Goal: Find contact information: Obtain details needed to contact an individual or organization

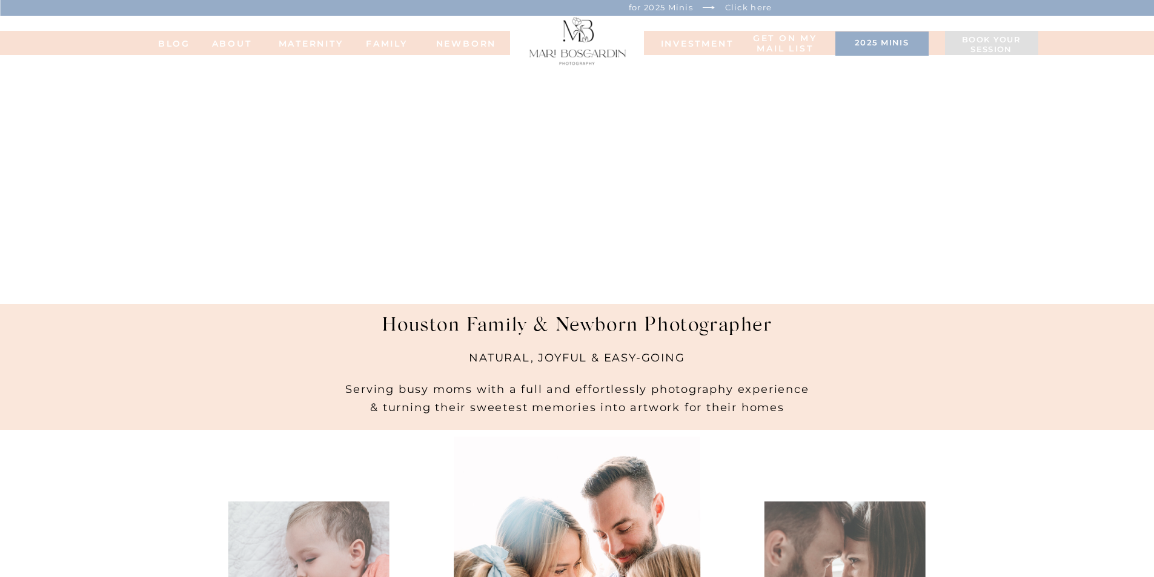
click at [230, 47] on nav "ABOUT" at bounding box center [232, 43] width 67 height 8
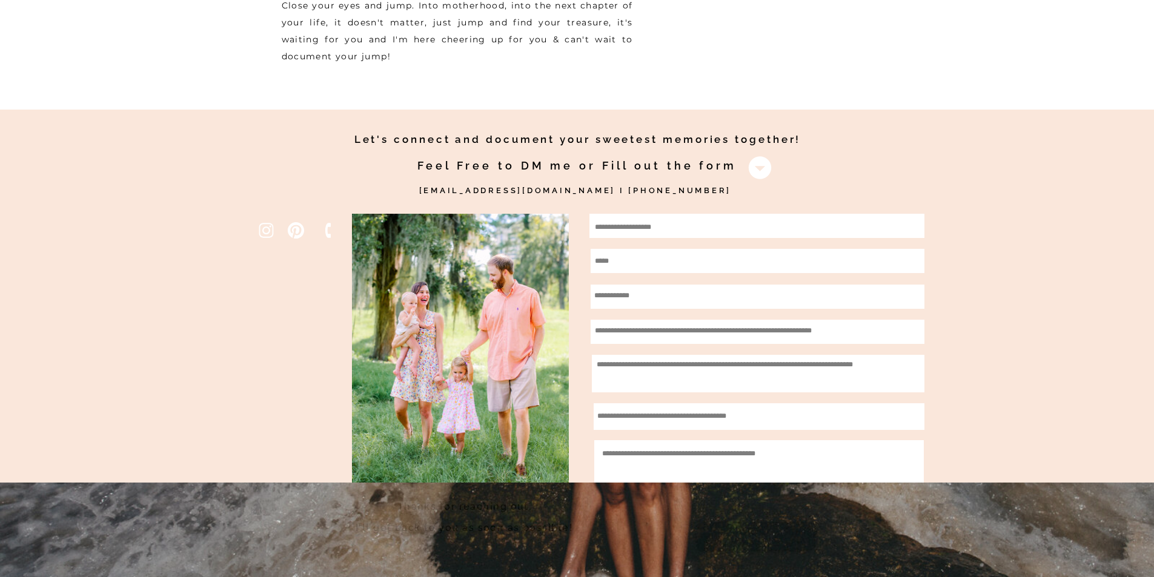
scroll to position [3392, 0]
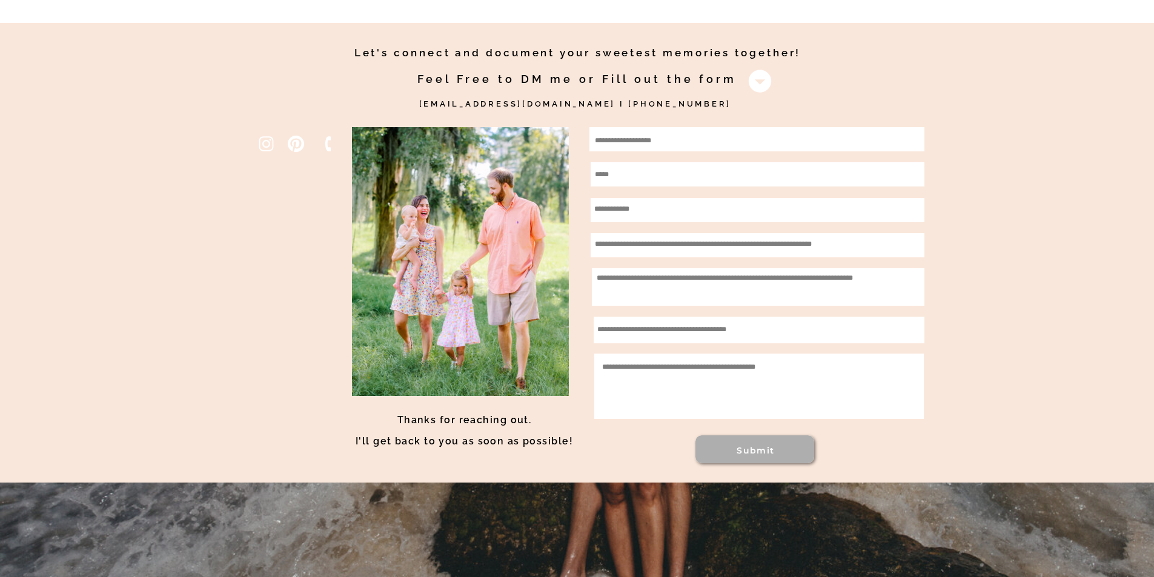
click at [660, 134] on textarea at bounding box center [755, 140] width 321 height 15
click at [658, 149] on div at bounding box center [756, 139] width 335 height 24
click at [634, 147] on textarea at bounding box center [755, 140] width 321 height 15
click at [624, 141] on textarea at bounding box center [755, 140] width 321 height 15
paste textarea "**********"
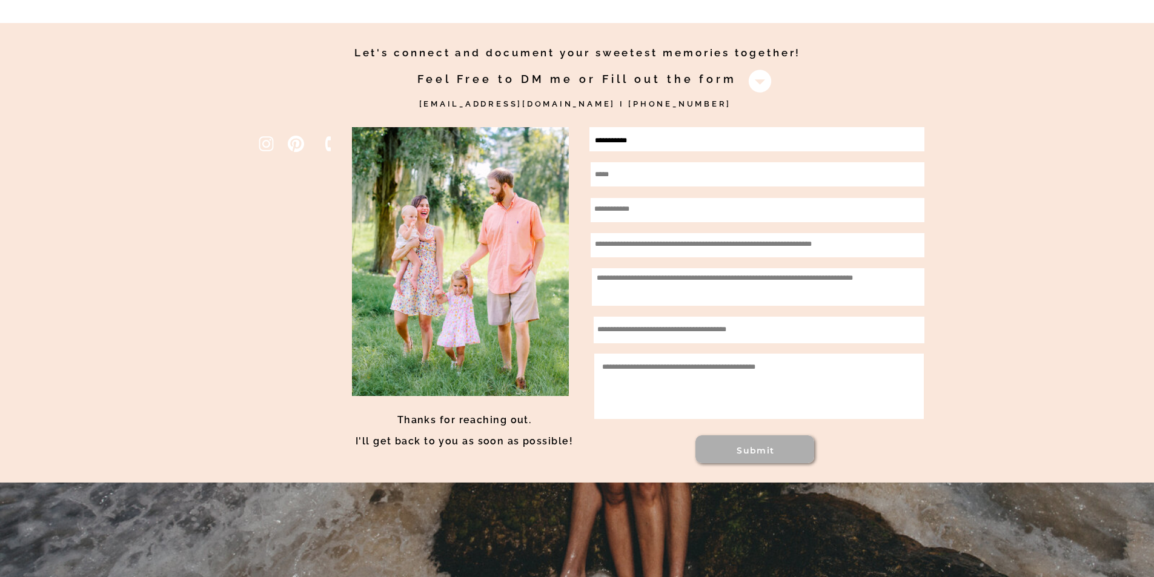
type textarea "**********"
click at [620, 168] on textarea at bounding box center [753, 174] width 317 height 15
click at [631, 176] on textarea at bounding box center [753, 174] width 317 height 15
paste textarea "**********"
type textarea "**********"
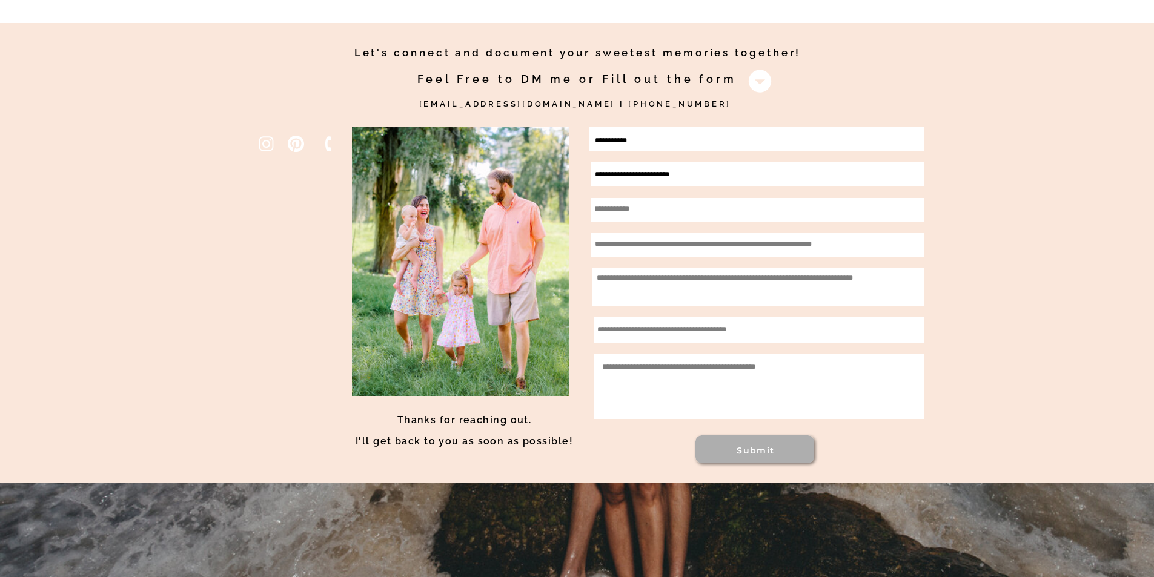
click at [648, 214] on textarea at bounding box center [754, 210] width 321 height 17
click at [628, 204] on textarea at bounding box center [754, 210] width 321 height 17
paste textarea "**********"
type textarea "**********"
click at [620, 233] on div at bounding box center [758, 245] width 334 height 24
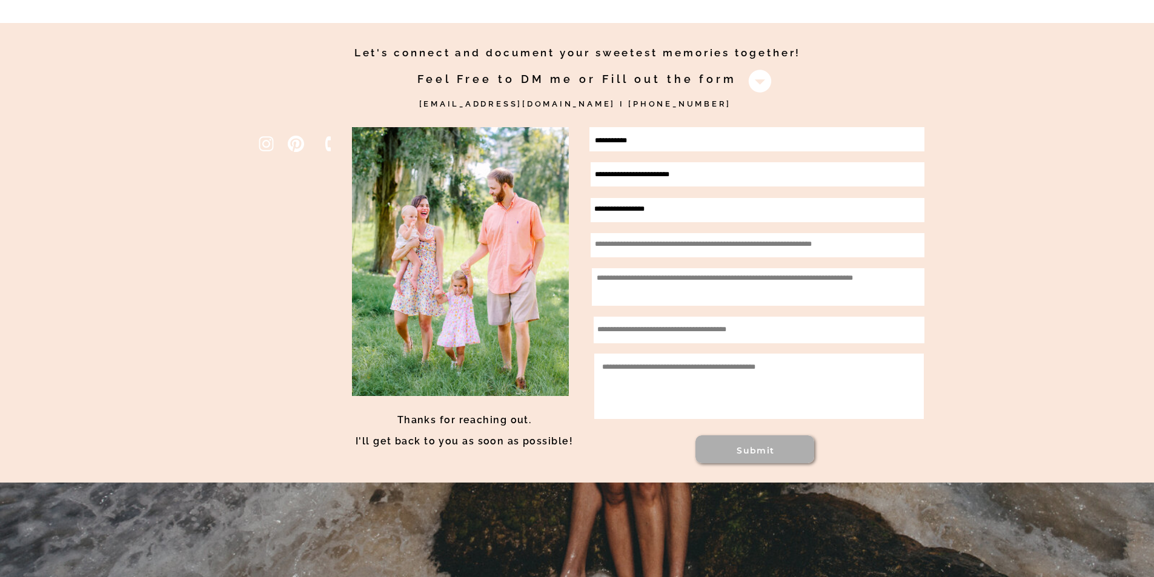
click at [623, 239] on textarea at bounding box center [753, 245] width 317 height 17
click at [624, 244] on textarea at bounding box center [753, 245] width 317 height 17
type textarea "******"
click at [629, 289] on textarea at bounding box center [747, 288] width 300 height 35
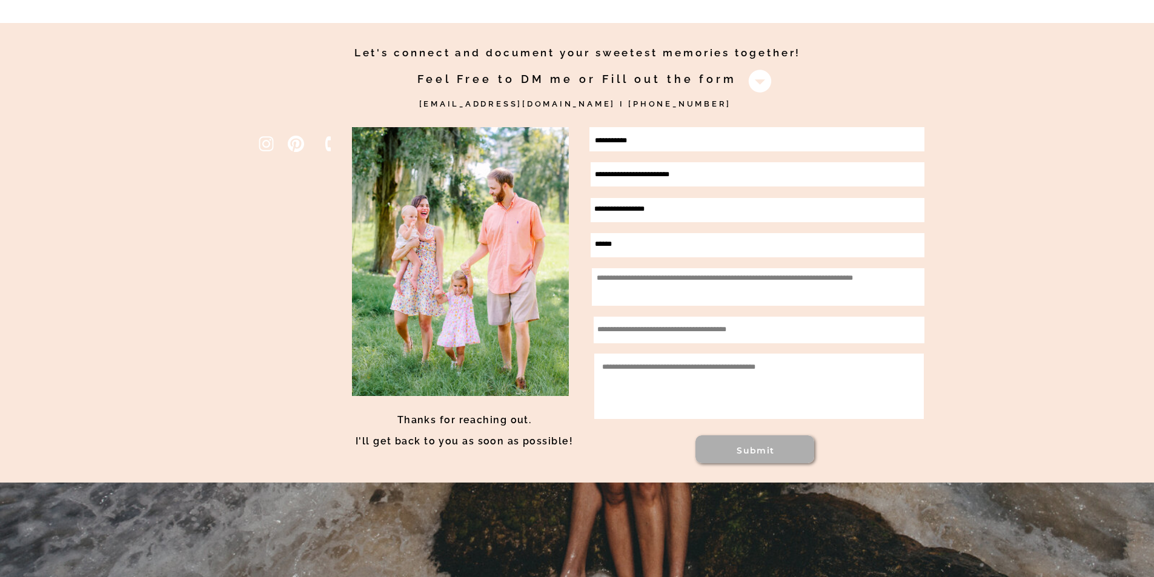
click at [668, 287] on textarea at bounding box center [747, 288] width 300 height 35
click at [676, 334] on textarea at bounding box center [756, 330] width 319 height 16
click at [669, 368] on textarea at bounding box center [758, 387] width 313 height 55
paste textarea "**********"
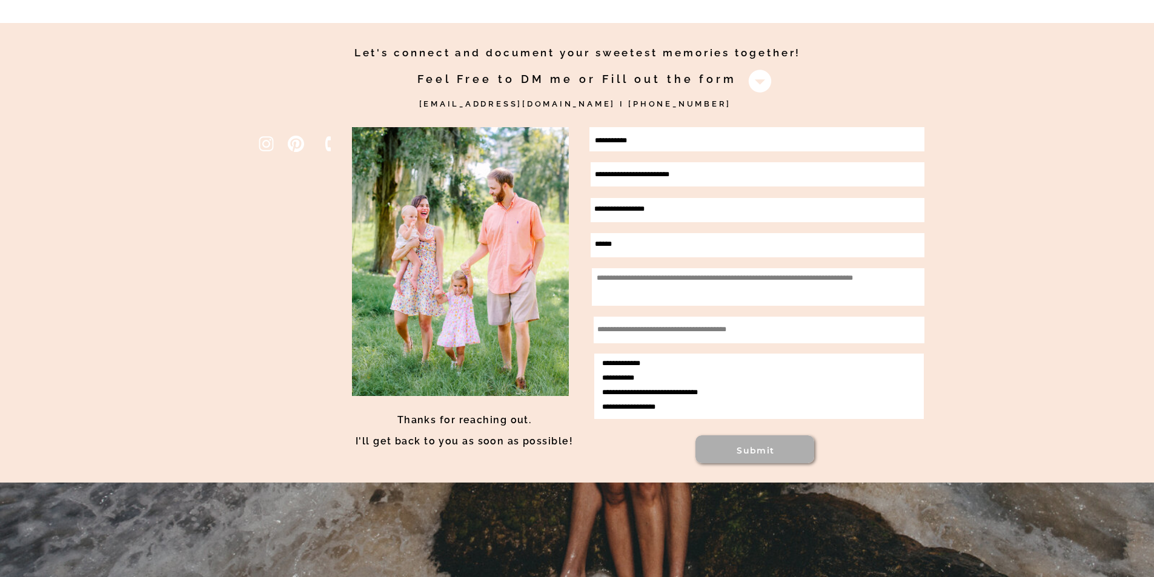
type textarea "**********"
click at [723, 445] on h3 "Submit" at bounding box center [756, 450] width 119 height 10
click at [643, 334] on textarea at bounding box center [757, 331] width 320 height 18
type textarea "***"
click at [736, 449] on h3 "Submit" at bounding box center [756, 450] width 119 height 10
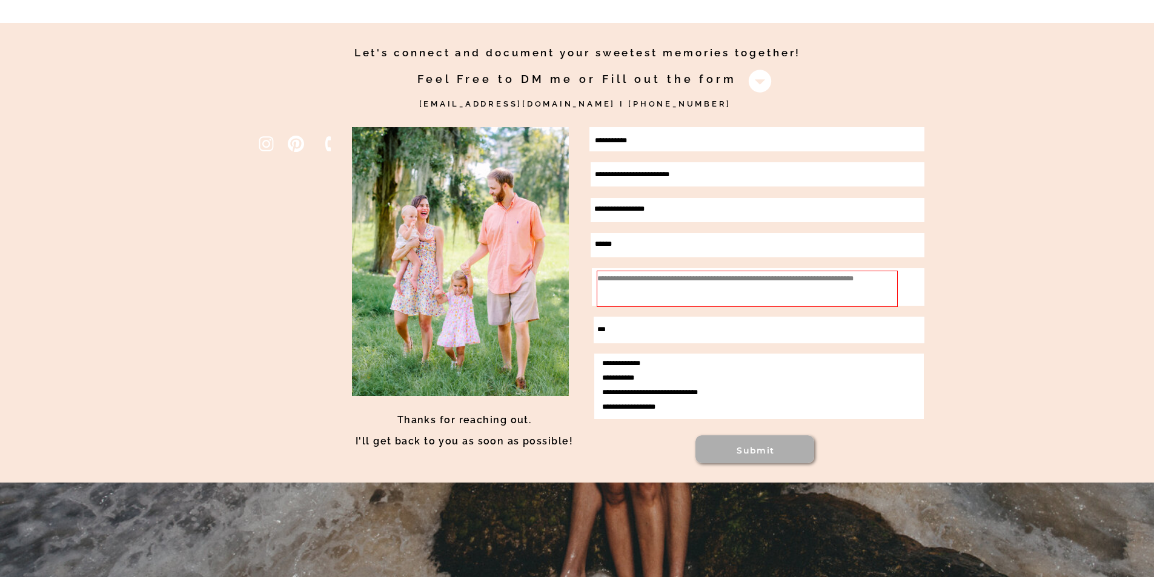
click at [610, 298] on textarea at bounding box center [747, 289] width 301 height 36
type textarea "******"
click at [740, 445] on h3 "Submit" at bounding box center [756, 450] width 119 height 10
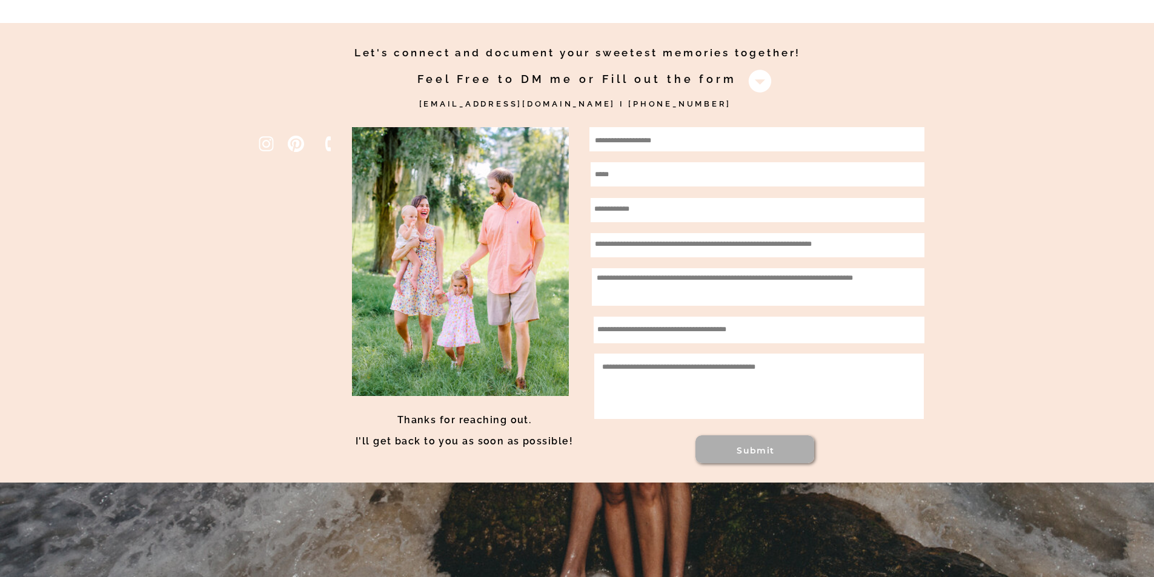
scroll to position [0, 0]
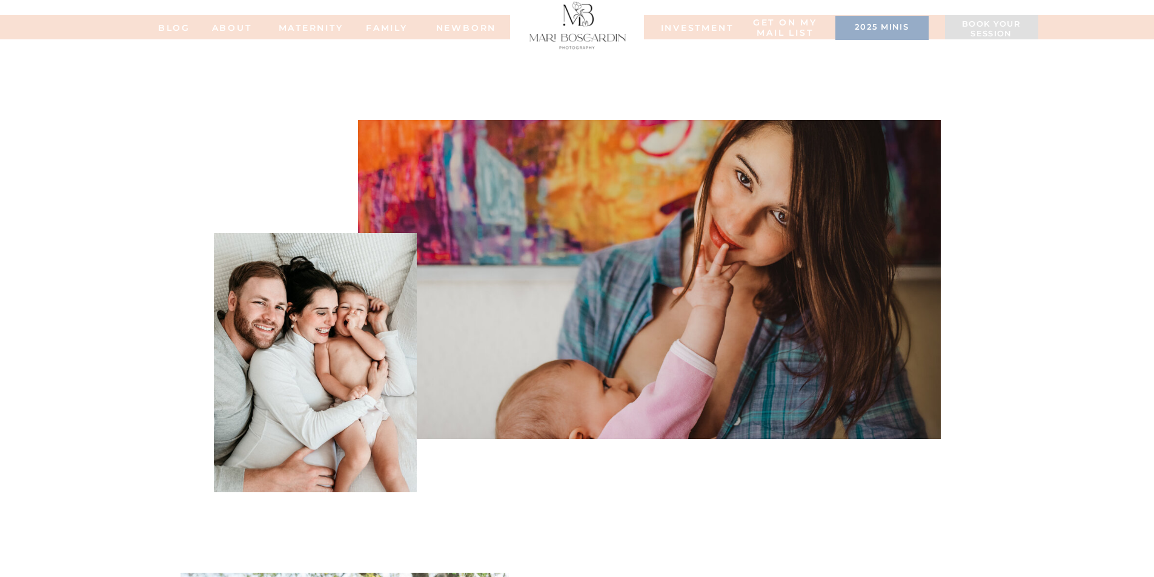
click at [250, 31] on nav "ABOUT" at bounding box center [232, 27] width 67 height 8
click at [174, 28] on nav "BLOG" at bounding box center [174, 27] width 48 height 8
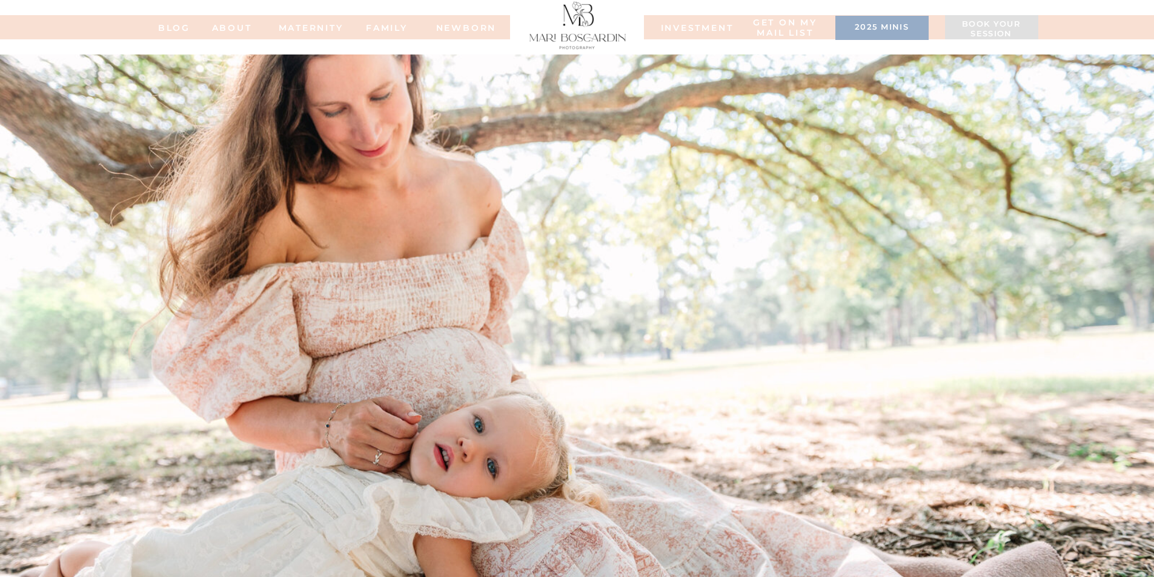
click at [221, 27] on nav "ABOUT" at bounding box center [232, 27] width 67 height 8
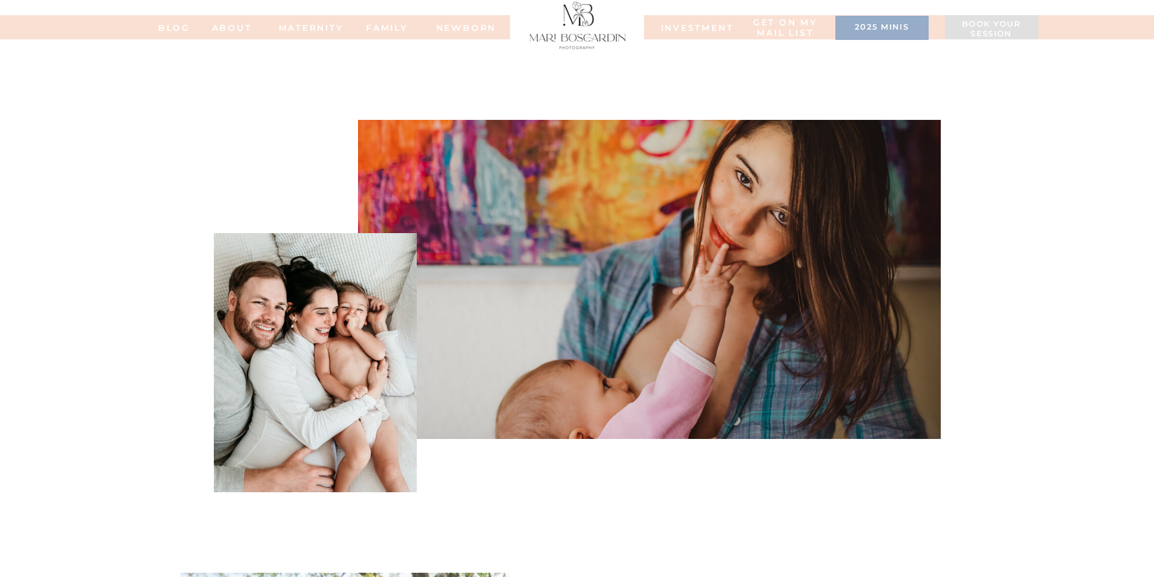
click at [326, 27] on nav "MATERNITY" at bounding box center [303, 27] width 48 height 8
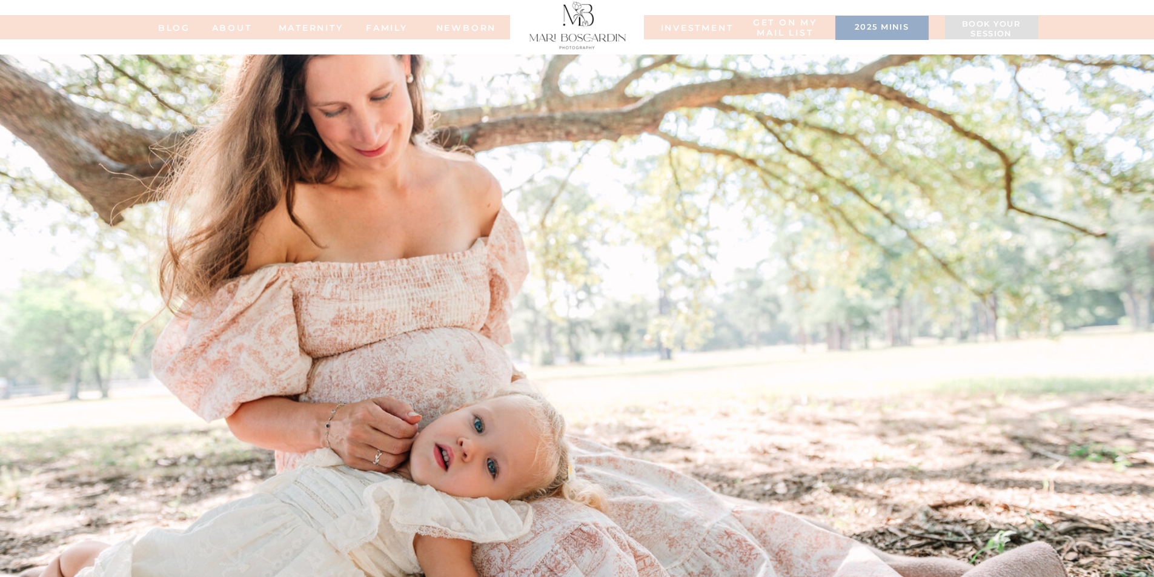
click at [396, 37] on div at bounding box center [576, 27] width 1374 height 24
click at [454, 24] on nav "NEWBORN" at bounding box center [466, 27] width 69 height 8
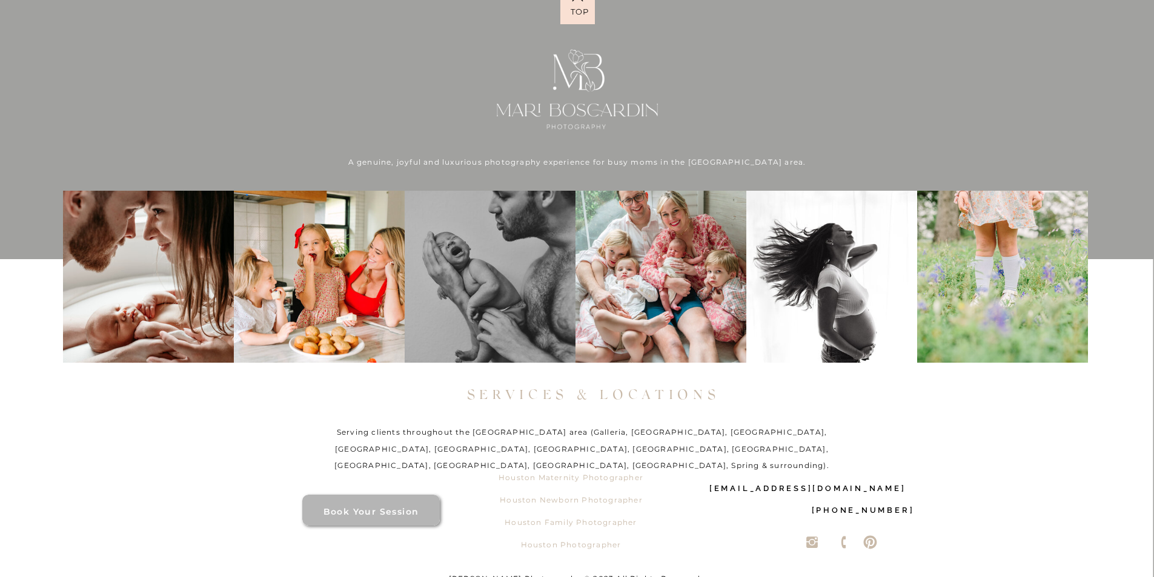
scroll to position [6162, 0]
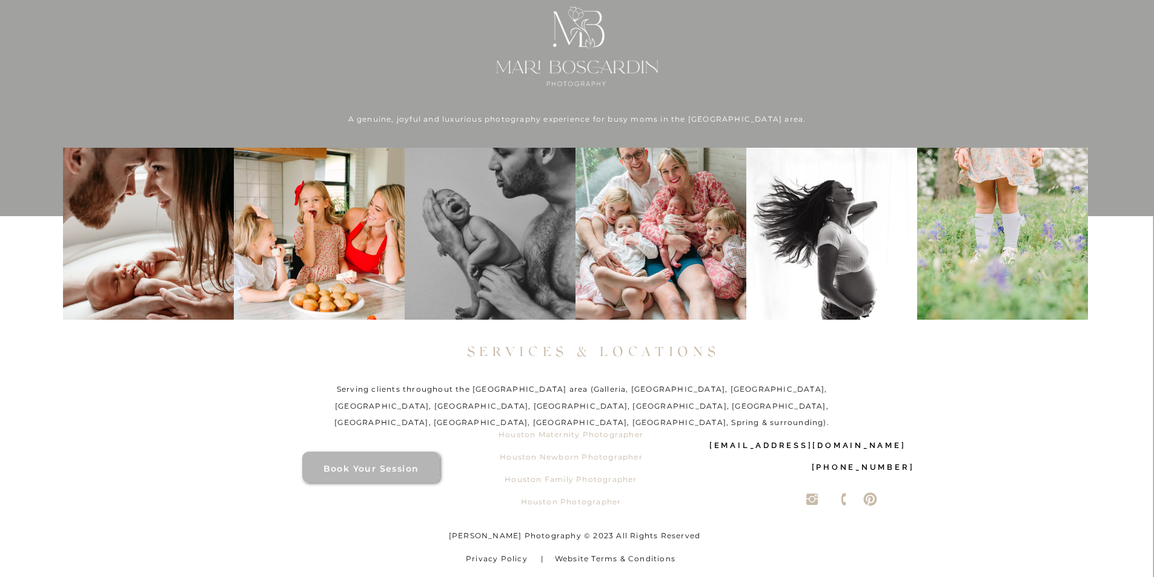
drag, startPoint x: 672, startPoint y: 442, endPoint x: 904, endPoint y: 449, distance: 232.7
click at [904, 449] on div "A genuine, joyful and luxurious photography experience for busy moms in the Hou…" at bounding box center [577, 141] width 727 height 872
click at [904, 449] on h2 "[EMAIL_ADDRESS][DOMAIN_NAME]" at bounding box center [790, 445] width 232 height 17
click at [904, 454] on h2 "[EMAIL_ADDRESS][DOMAIN_NAME]" at bounding box center [790, 445] width 232 height 17
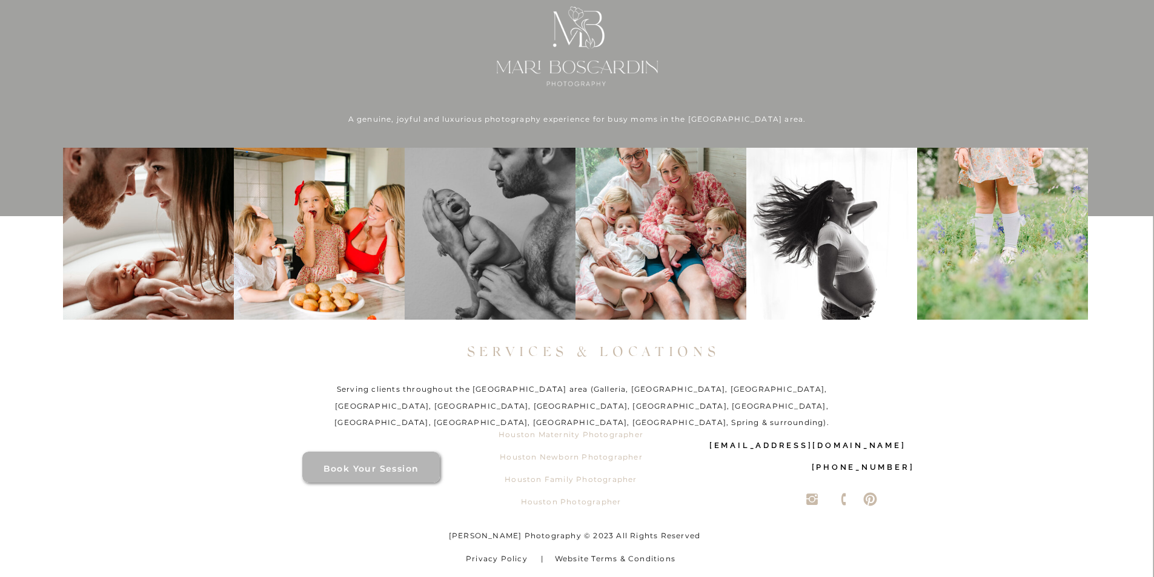
click at [904, 454] on h2 "[EMAIL_ADDRESS][DOMAIN_NAME]" at bounding box center [790, 445] width 232 height 17
click at [910, 489] on div at bounding box center [575, 397] width 1155 height 362
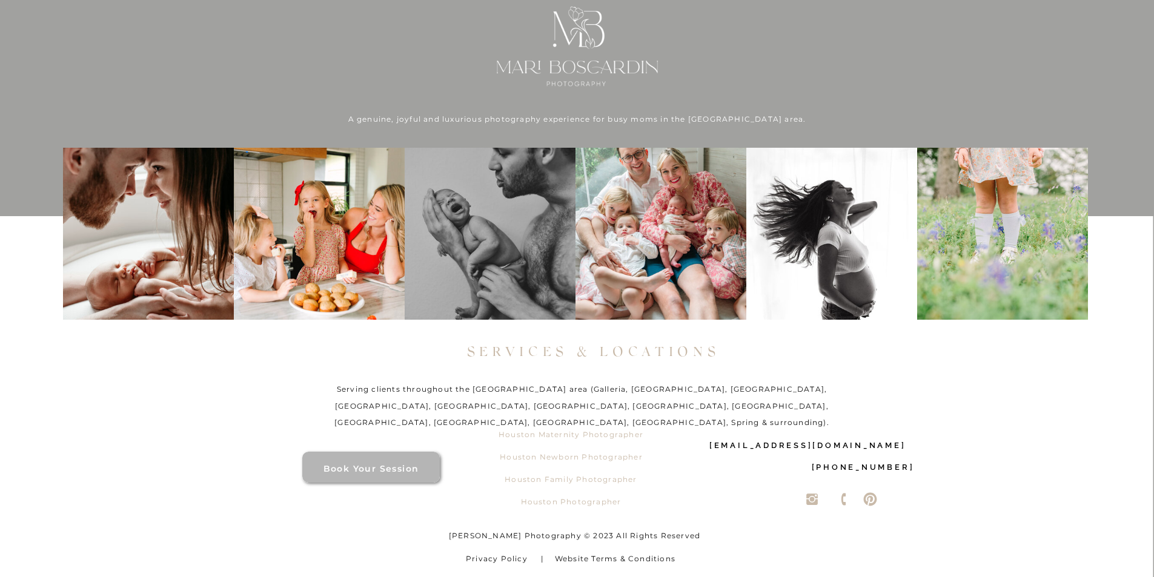
drag, startPoint x: 910, startPoint y: 486, endPoint x: 912, endPoint y: 468, distance: 18.3
click at [910, 479] on div at bounding box center [575, 397] width 1155 height 362
drag, startPoint x: 906, startPoint y: 452, endPoint x: 915, endPoint y: 437, distance: 17.9
click at [915, 437] on div at bounding box center [575, 397] width 1155 height 362
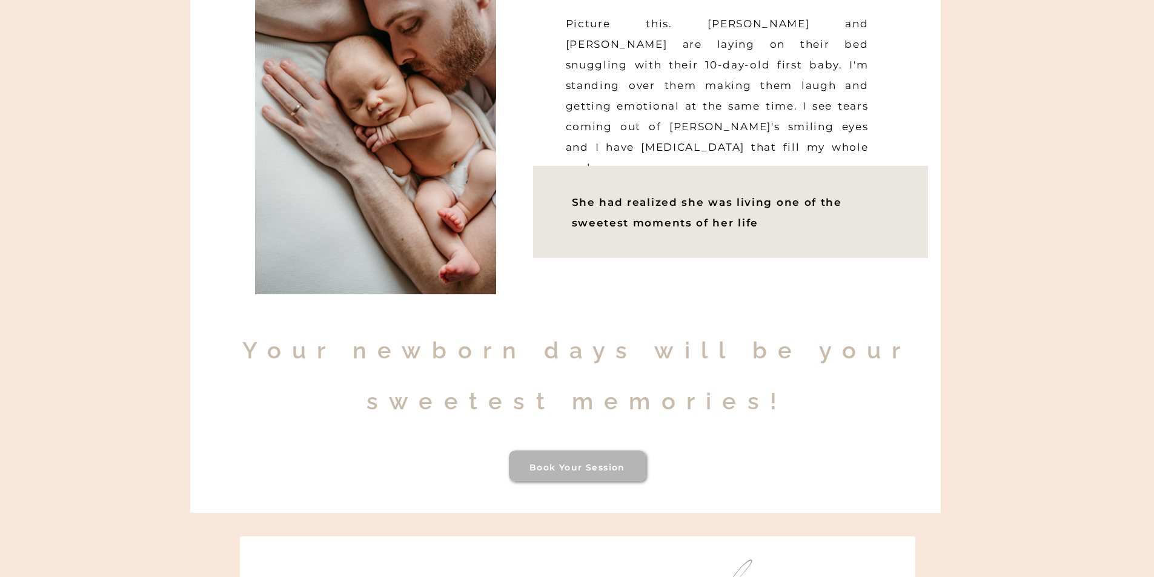
scroll to position [0, 0]
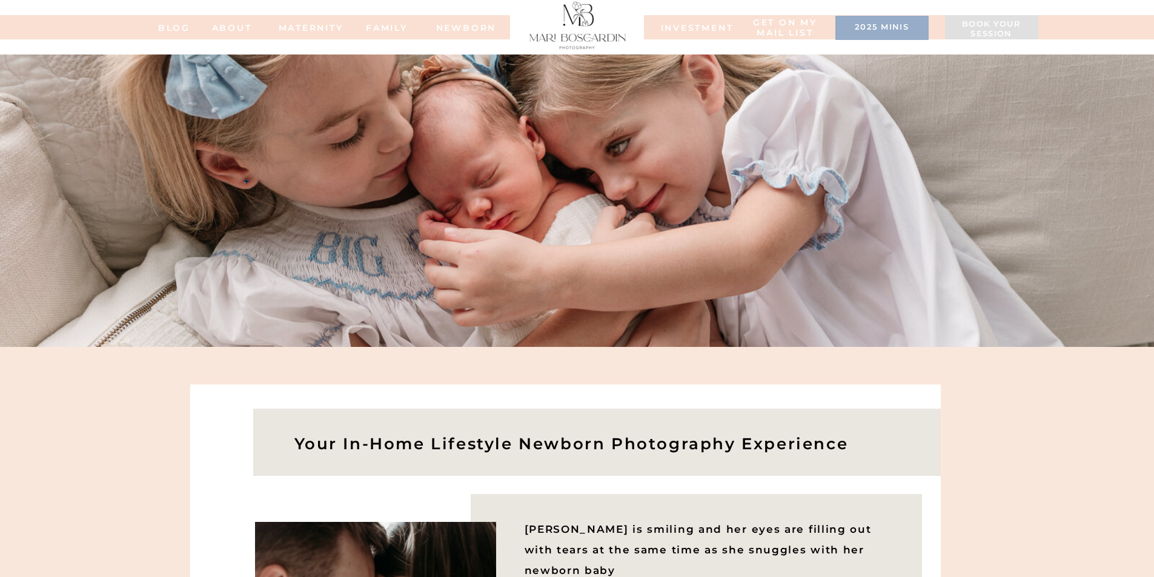
click at [955, 22] on h3 "Book your session" at bounding box center [991, 29] width 81 height 21
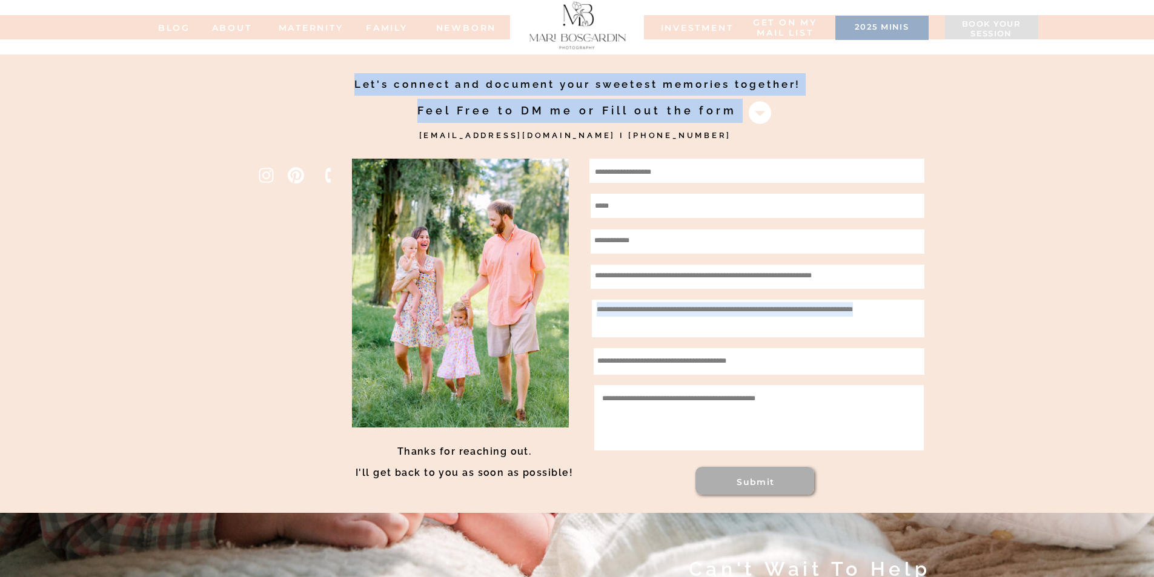
drag, startPoint x: 385, startPoint y: 137, endPoint x: 631, endPoint y: 173, distance: 248.6
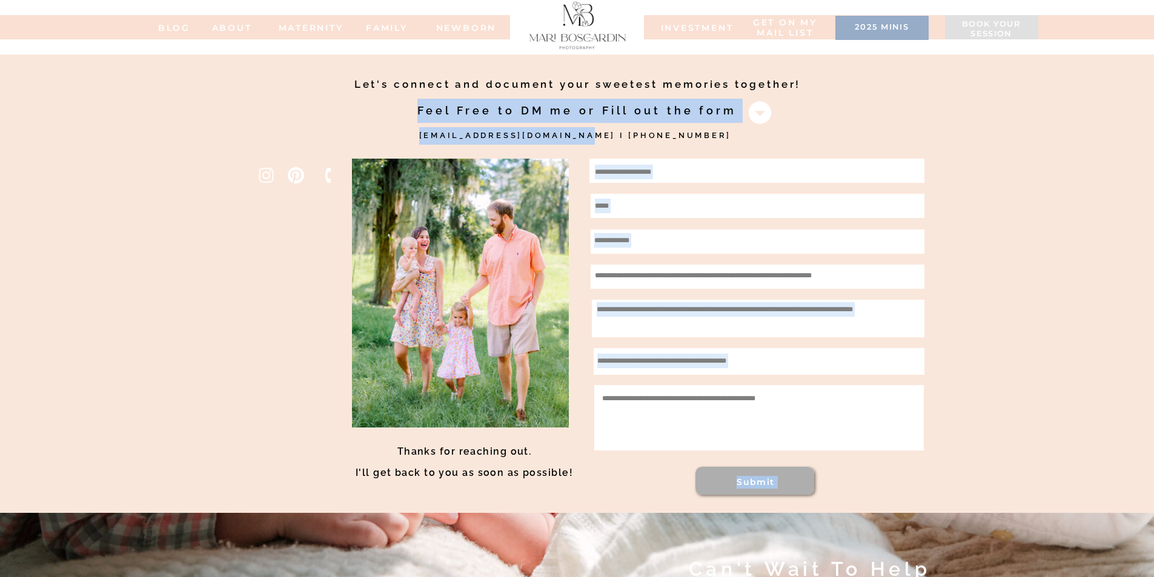
drag, startPoint x: 394, startPoint y: 130, endPoint x: 579, endPoint y: 151, distance: 186.0
click at [580, 151] on div "Let's connect and document your sweetest memories together! Feel Free to DM me …" at bounding box center [577, 284] width 727 height 459
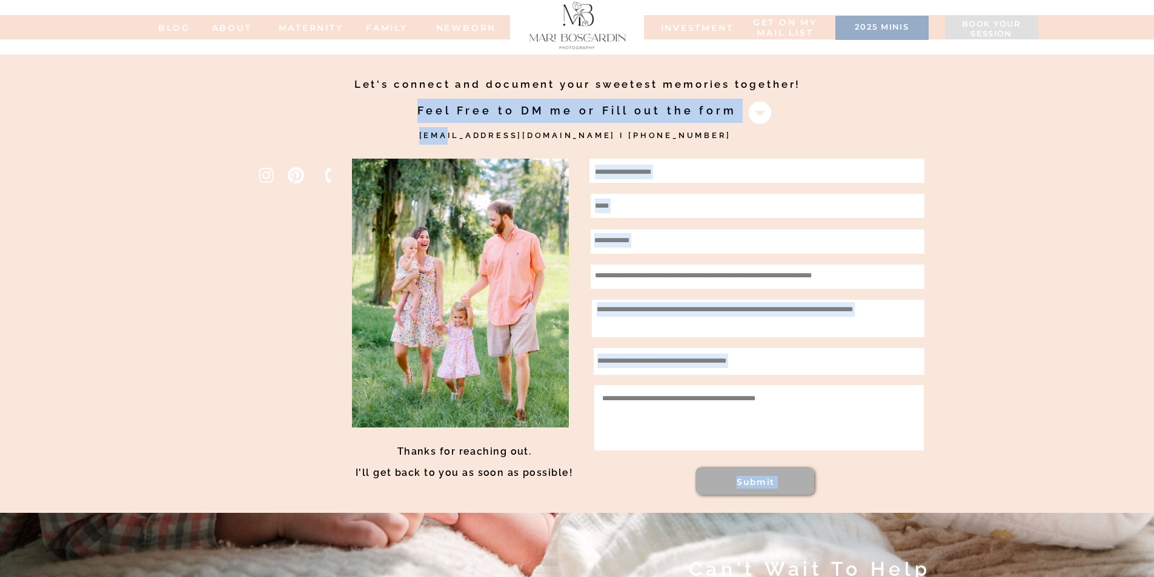
drag, startPoint x: 411, startPoint y: 133, endPoint x: 423, endPoint y: 138, distance: 13.6
click at [446, 142] on div "Let's connect and document your sweetest memories together! Feel Free to DM me …" at bounding box center [577, 284] width 727 height 459
click at [423, 138] on h2 "[EMAIL_ADDRESS][DOMAIN_NAME] I [PHONE_NUMBER]" at bounding box center [577, 145] width 317 height 36
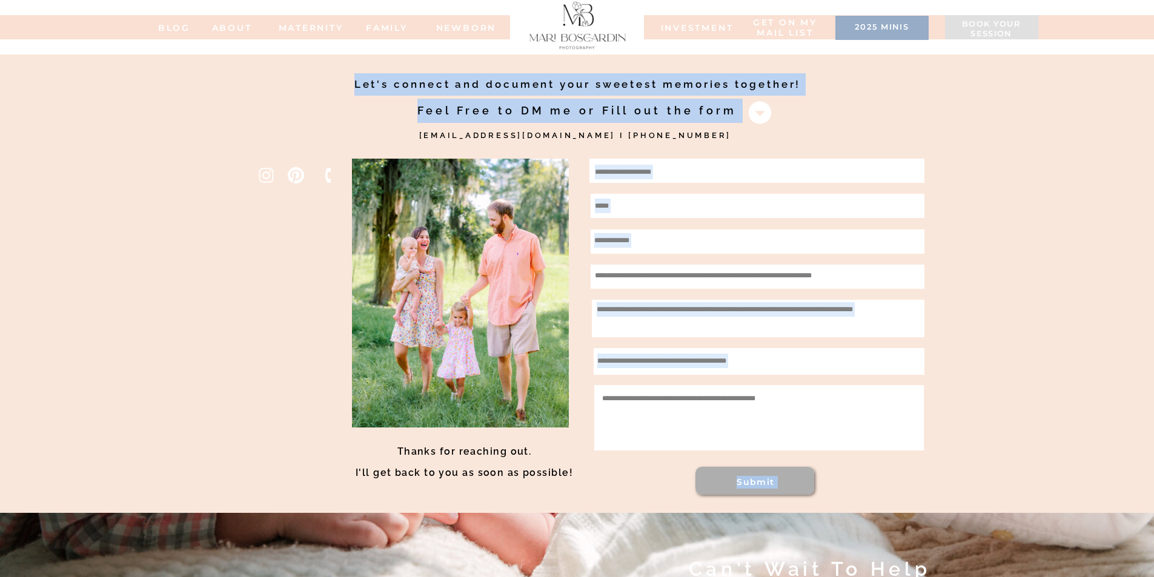
drag, startPoint x: 408, startPoint y: 136, endPoint x: 423, endPoint y: 136, distance: 15.1
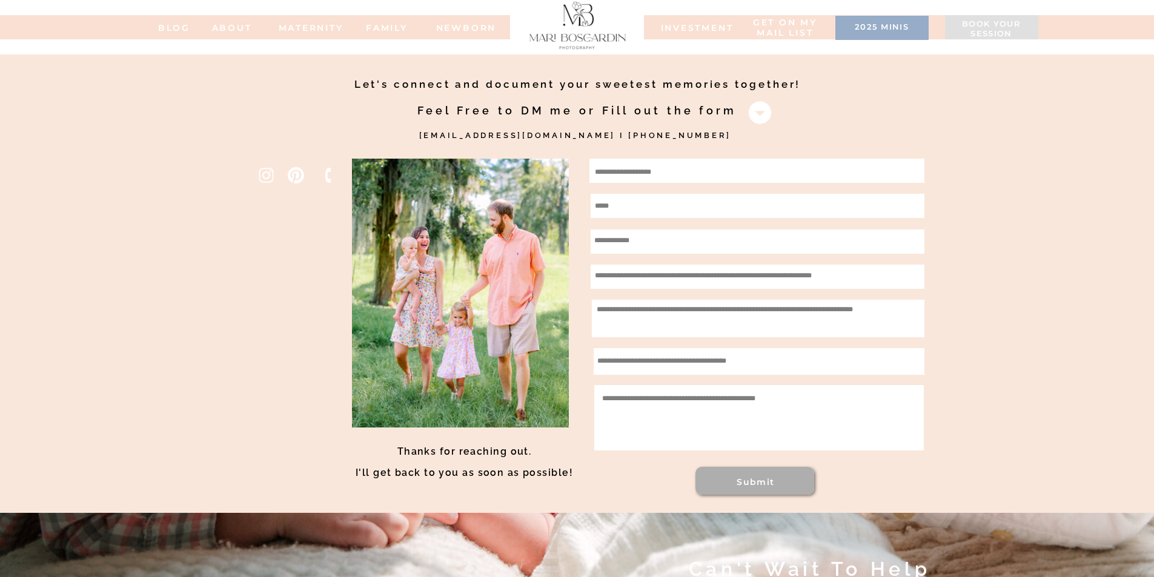
drag, startPoint x: 417, startPoint y: 136, endPoint x: 385, endPoint y: 136, distance: 32.1
click at [436, 26] on nav "NEWBORN" at bounding box center [466, 27] width 69 height 8
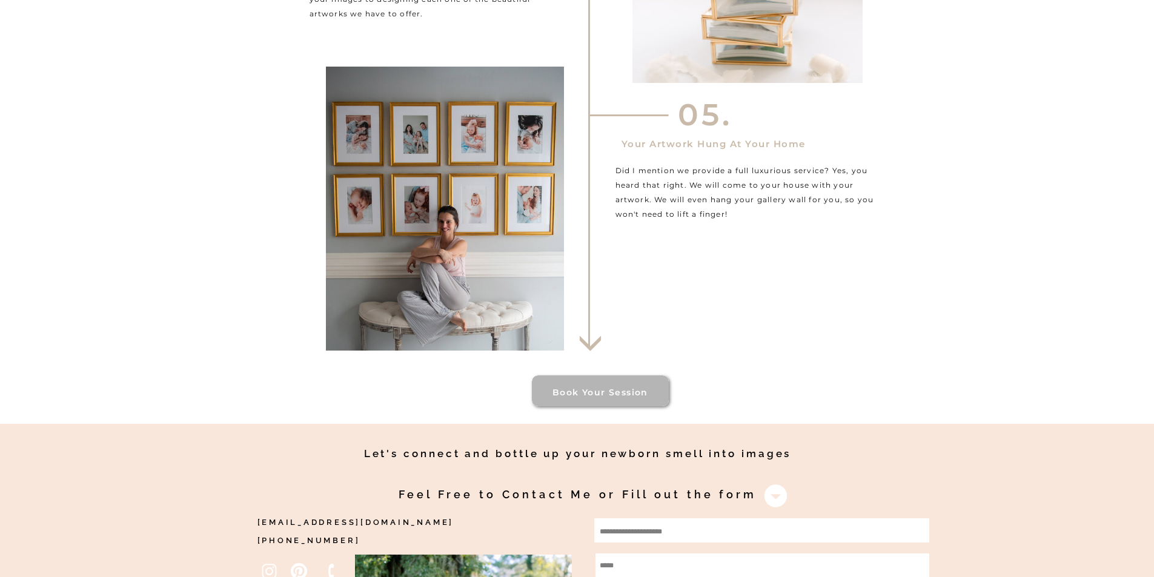
scroll to position [4119, 0]
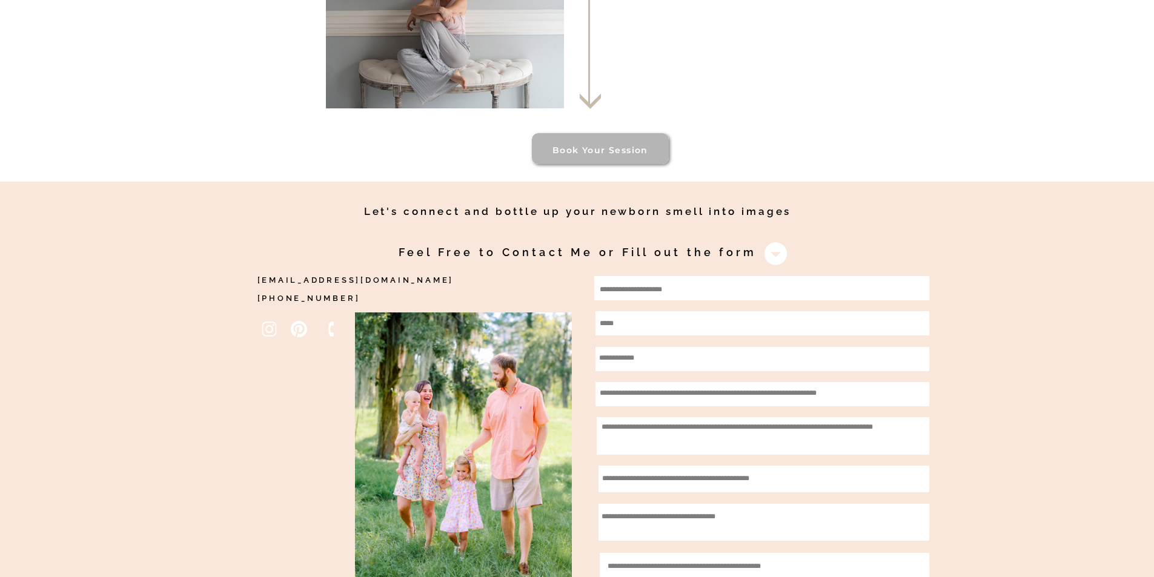
drag, startPoint x: 246, startPoint y: 278, endPoint x: 469, endPoint y: 288, distance: 223.8
copy div "Let's connect and bottle up your newborn smell into images Feel Free to Contact…"
